Goal: Navigation & Orientation: Find specific page/section

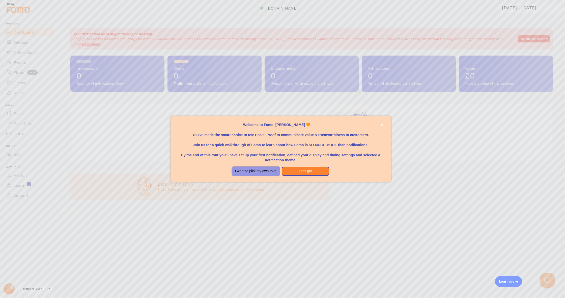
click at [273, 171] on button "I want to pick my own tour." at bounding box center [256, 171] width 48 height 9
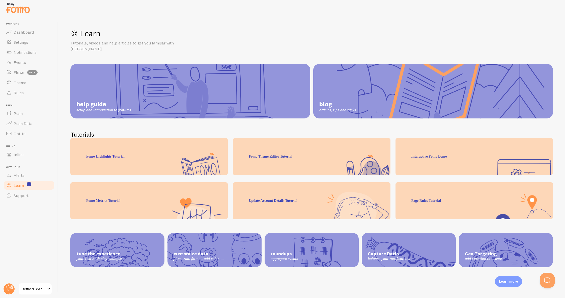
click at [35, 287] on span "Refined Spaces" at bounding box center [34, 289] width 24 height 6
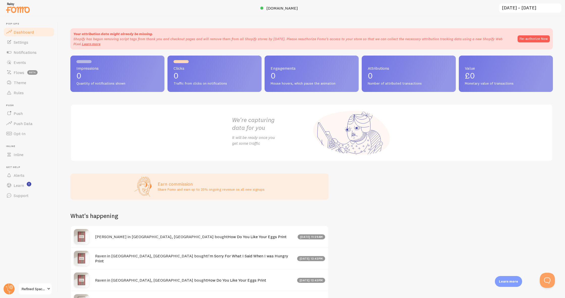
click at [44, 290] on span "Refined Spaces" at bounding box center [34, 289] width 24 height 6
